Goal: Task Accomplishment & Management: Manage account settings

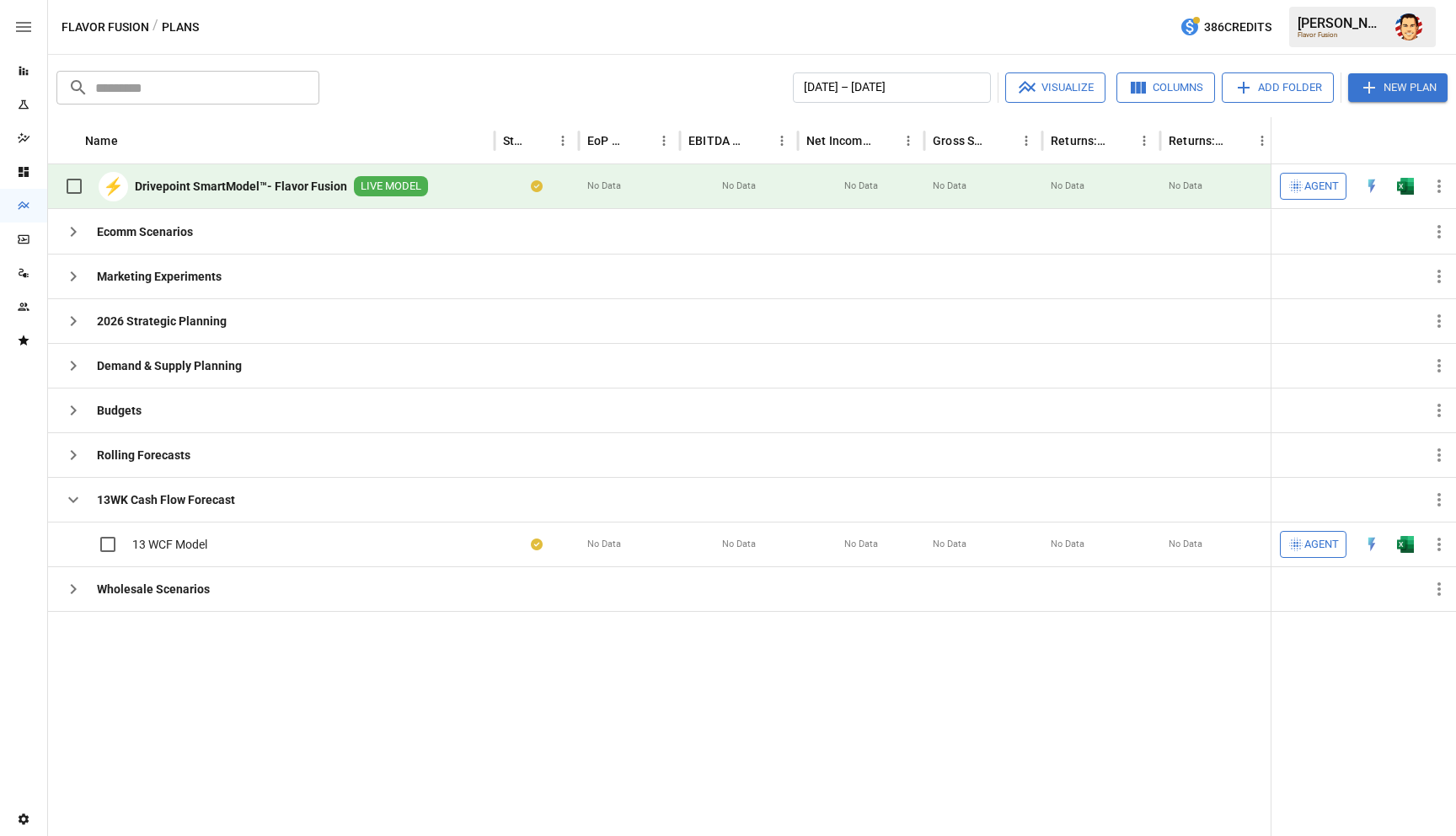
click at [612, 14] on div "Flavor Fusion / Plans 386 Credits [PERSON_NAME] Flavor Fusion" at bounding box center [752, 27] width 1408 height 54
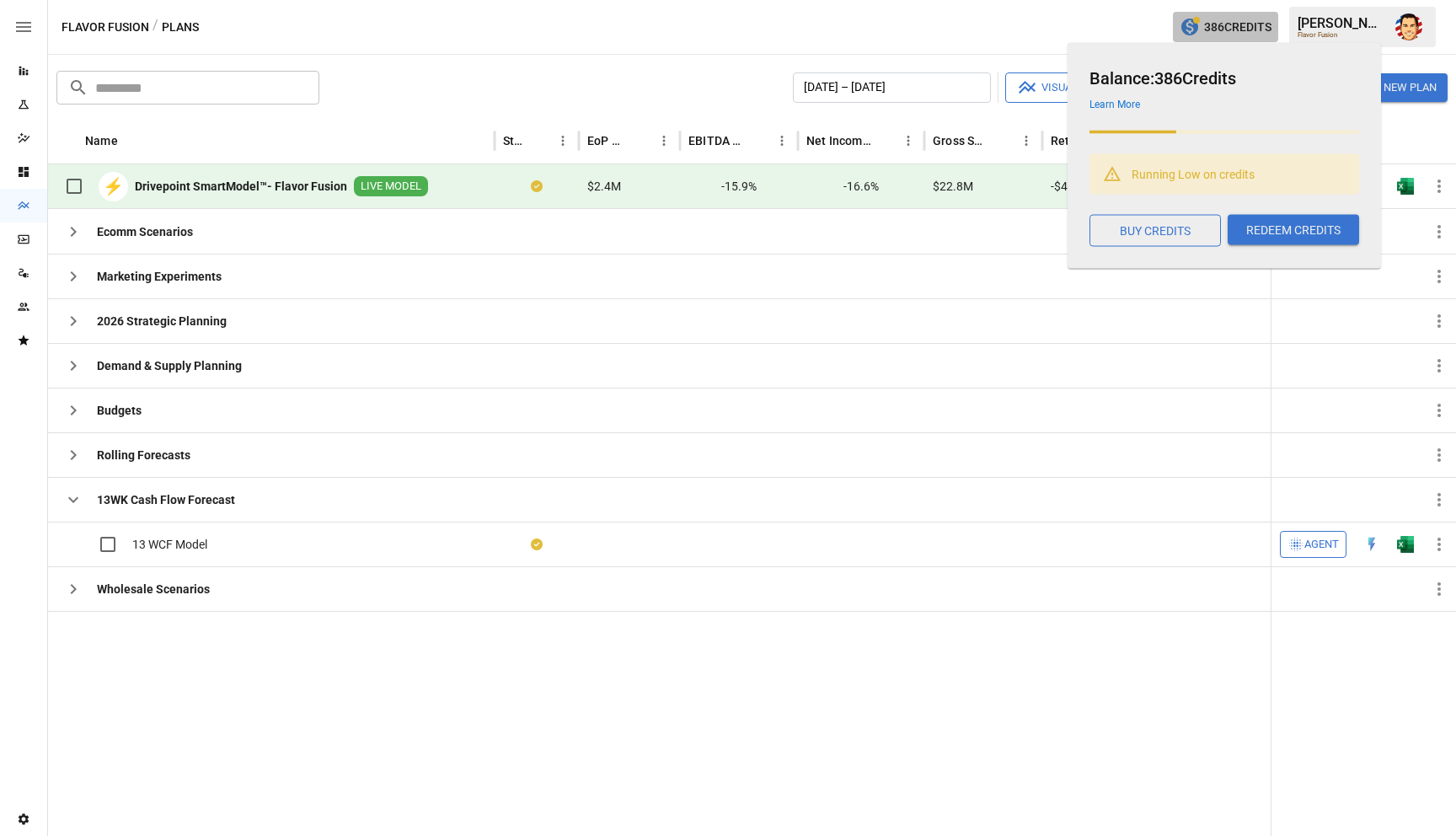
click at [1217, 32] on span "386 Credits" at bounding box center [1237, 28] width 67 height 21
click at [1237, 29] on span "386 Credits" at bounding box center [1237, 28] width 67 height 21
click at [1264, 230] on button "REDEEM CREDITS" at bounding box center [1292, 231] width 131 height 31
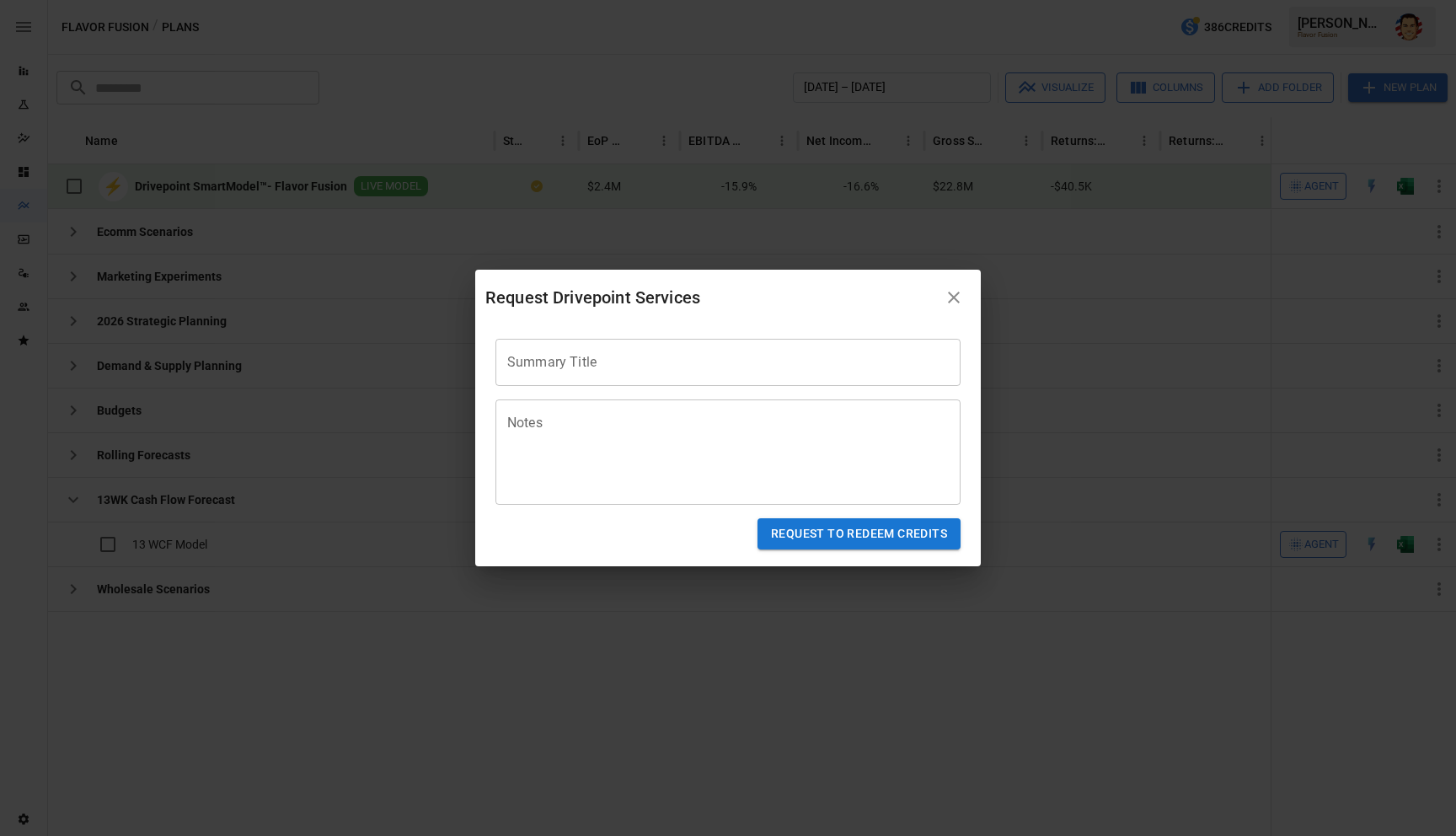
click at [951, 298] on icon "button" at bounding box center [953, 297] width 20 height 20
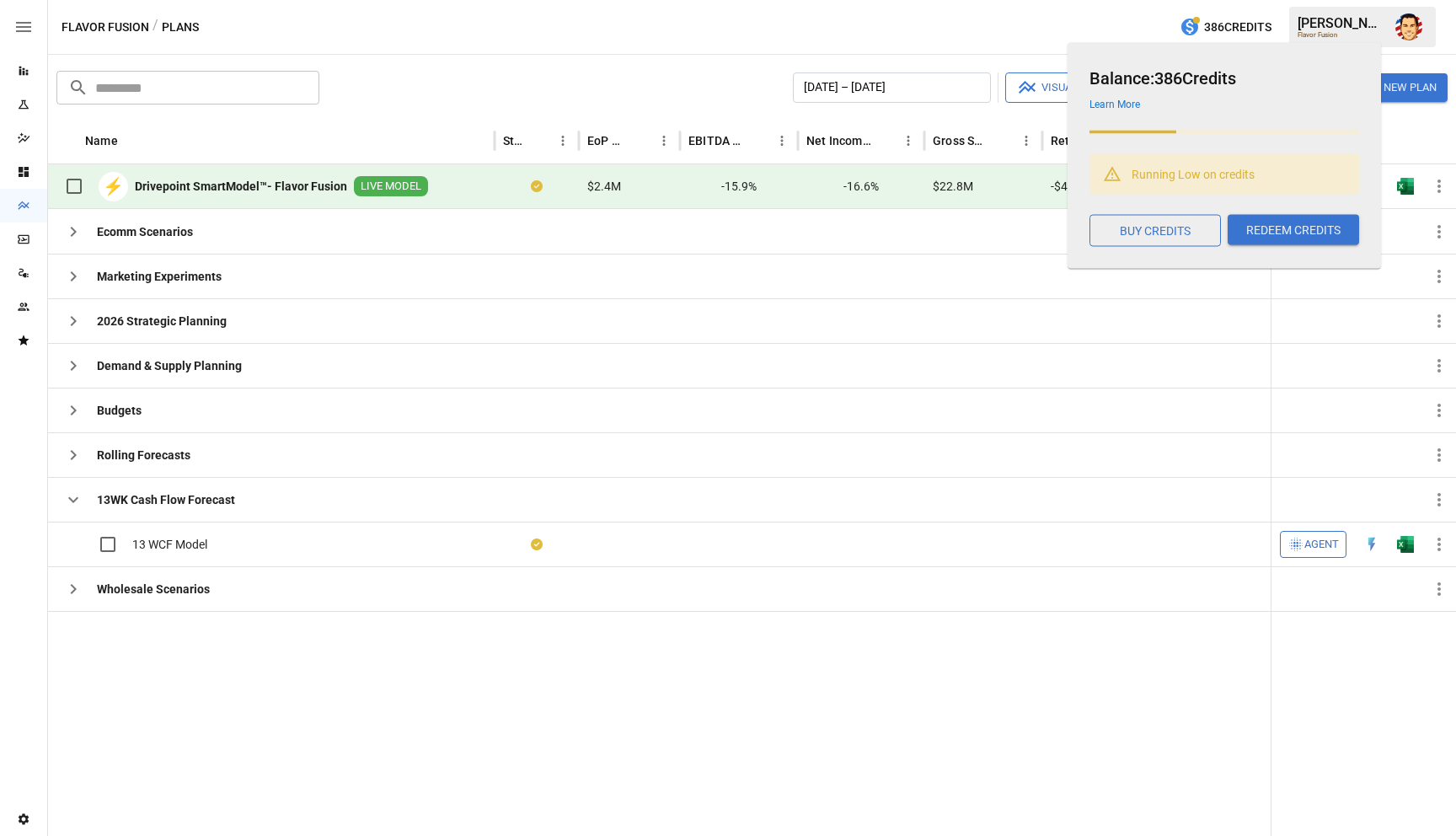
click at [1166, 230] on button "BUY CREDITS" at bounding box center [1155, 231] width 131 height 32
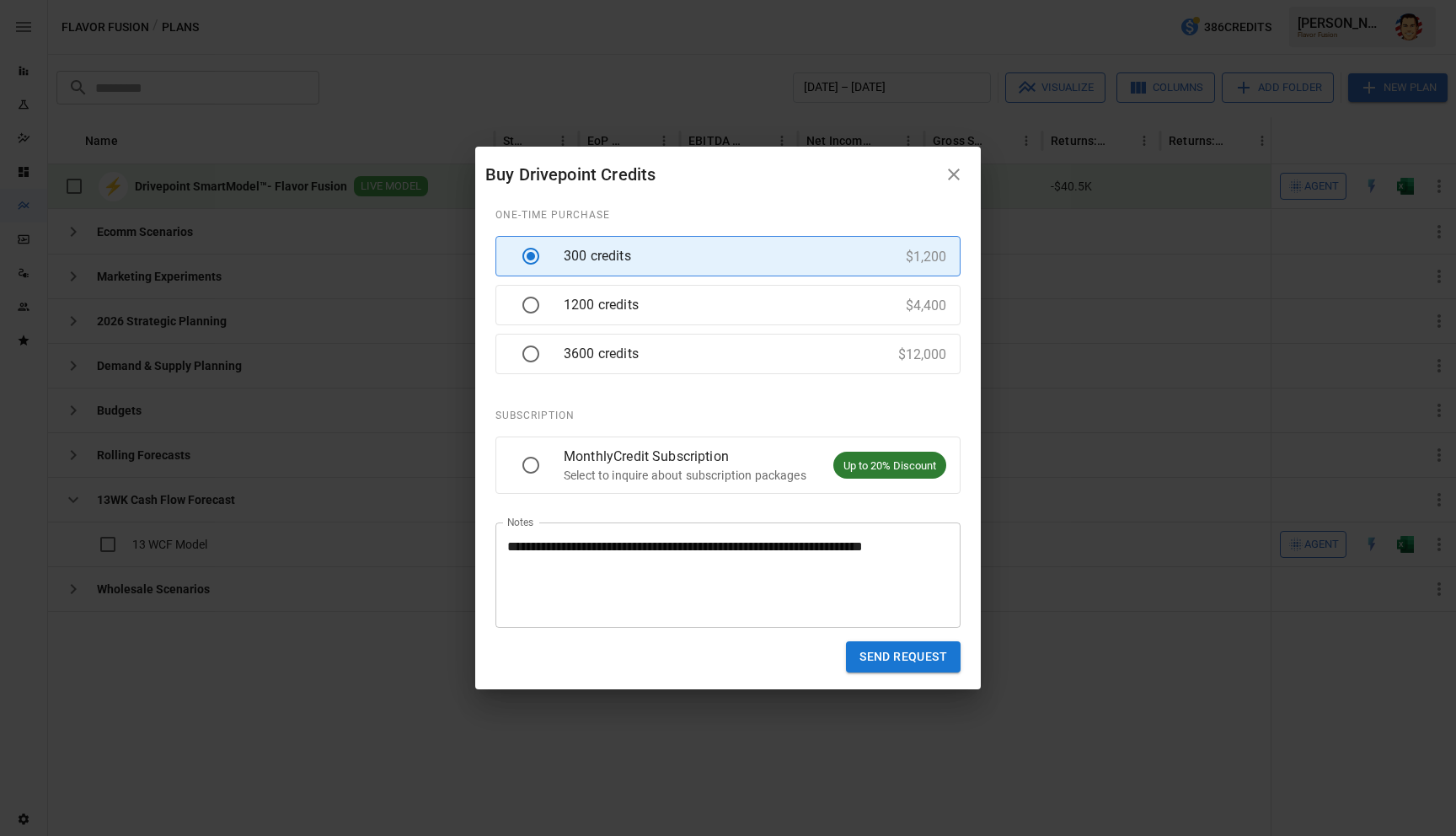
click at [950, 172] on icon "button" at bounding box center [953, 174] width 20 height 20
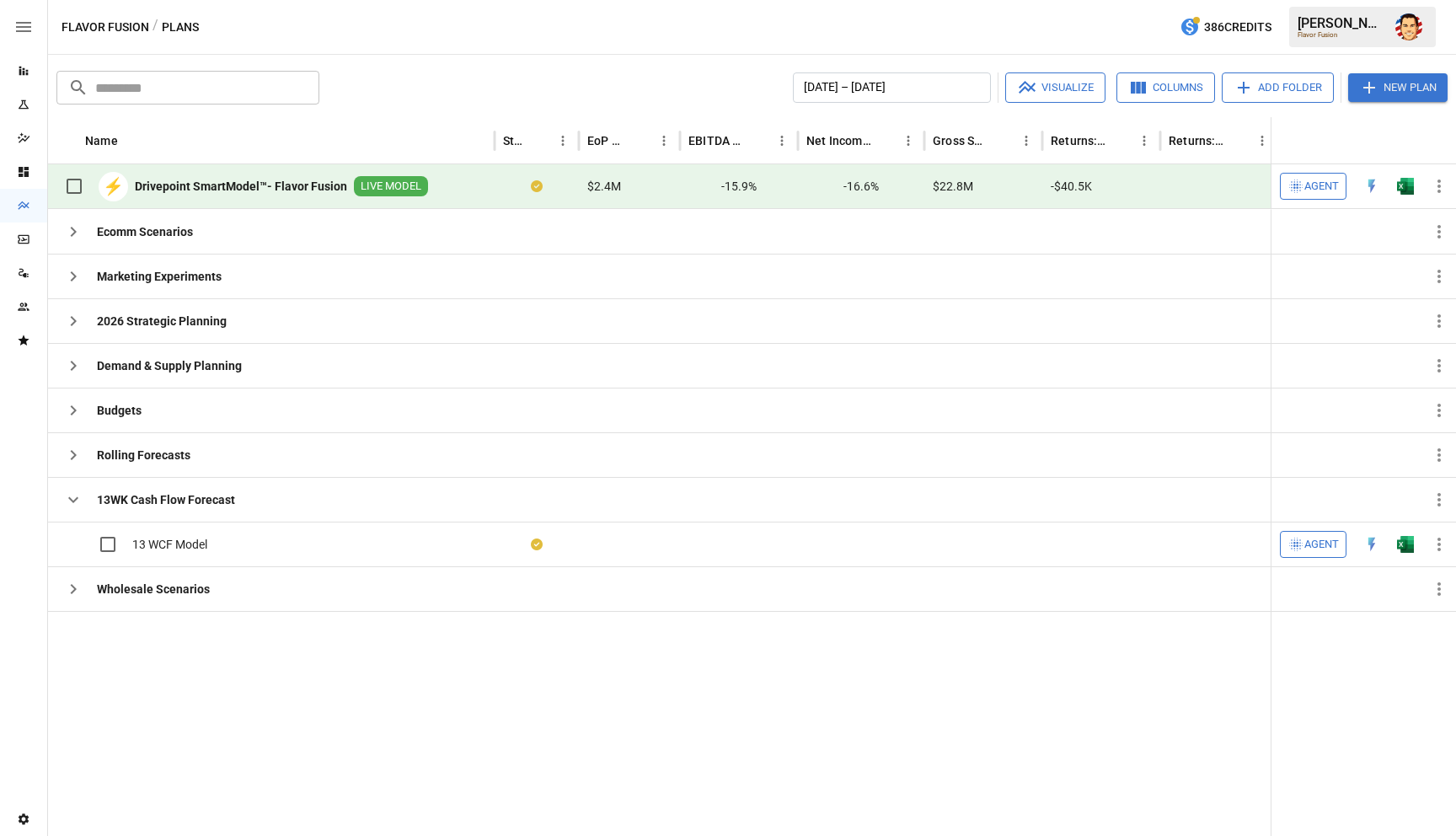
click at [501, 709] on div at bounding box center [886, 722] width 1677 height 225
click at [1417, 32] on img "Austin Gardner-Smith" at bounding box center [1408, 27] width 27 height 27
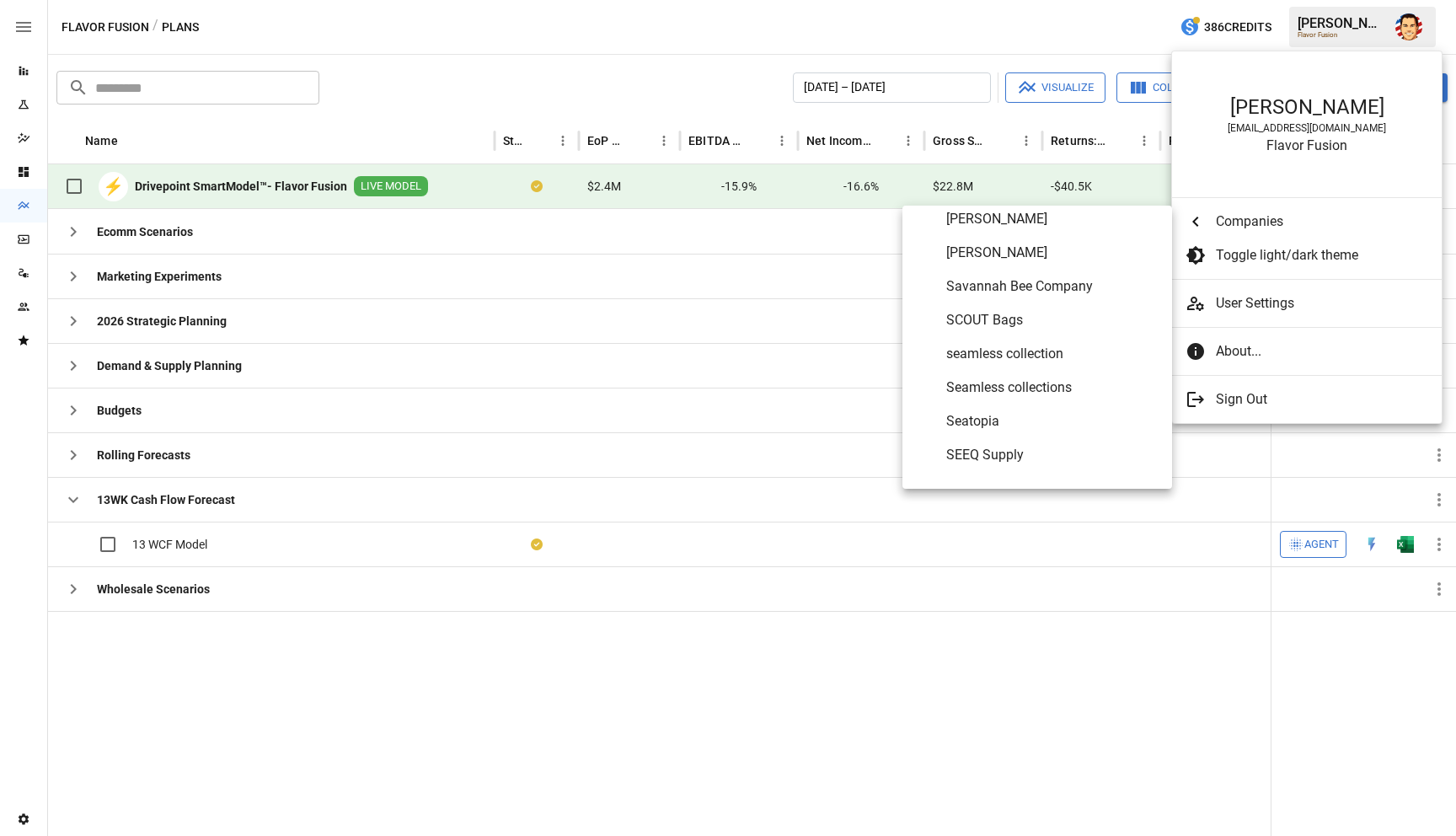
scroll to position [7964, 0]
click at [1091, 405] on li "Seatopia" at bounding box center [1037, 419] width 270 height 33
